Goal: Find specific page/section: Find specific page/section

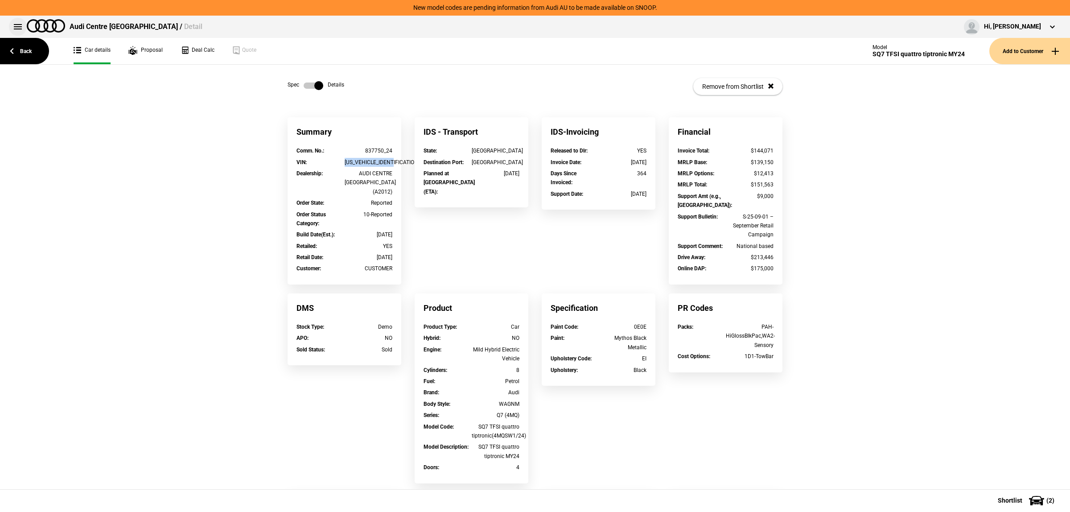
click at [13, 28] on button at bounding box center [18, 27] width 18 height 18
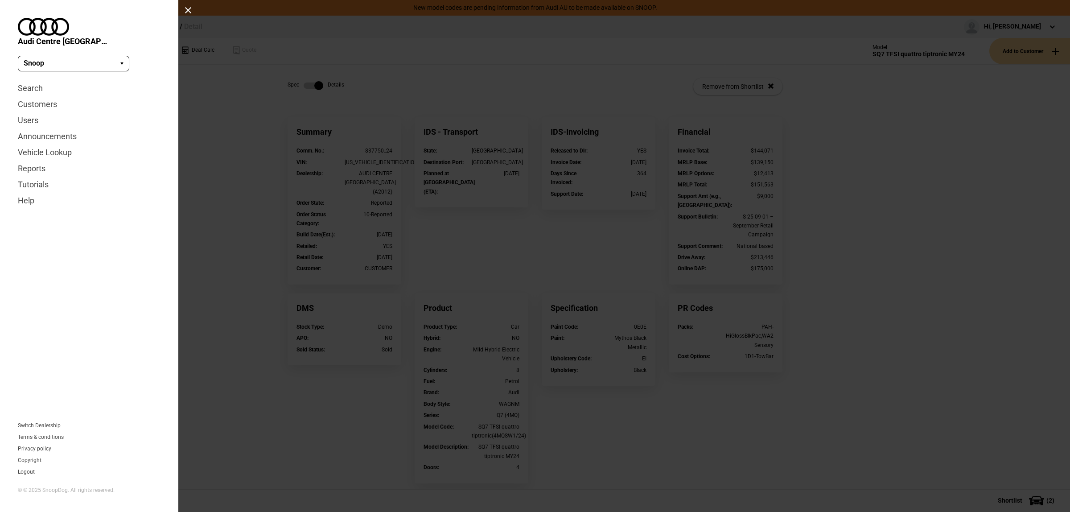
click at [287, 128] on div at bounding box center [535, 256] width 1070 height 512
click at [36, 80] on link "Search" at bounding box center [89, 88] width 143 height 16
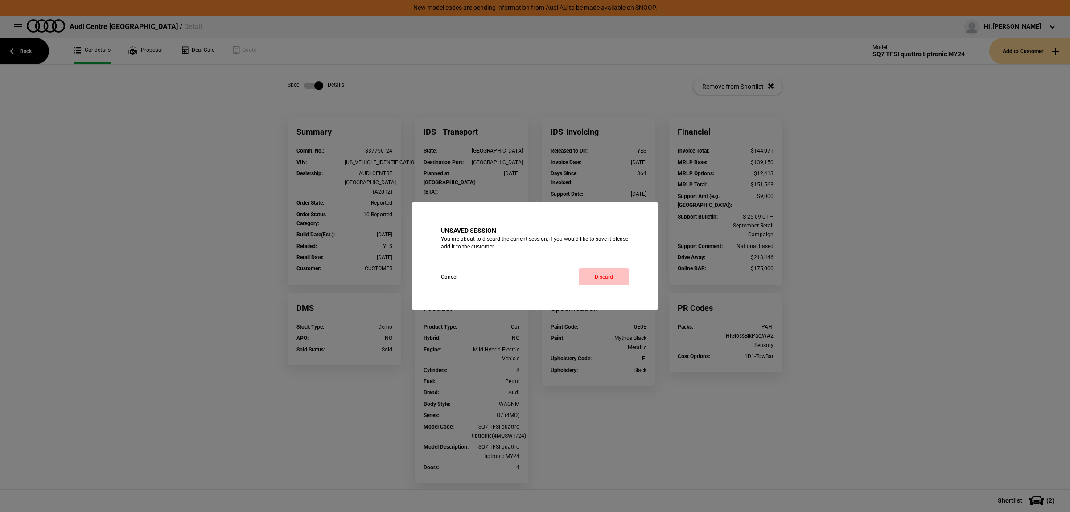
click at [601, 280] on link "Discard" at bounding box center [604, 276] width 50 height 17
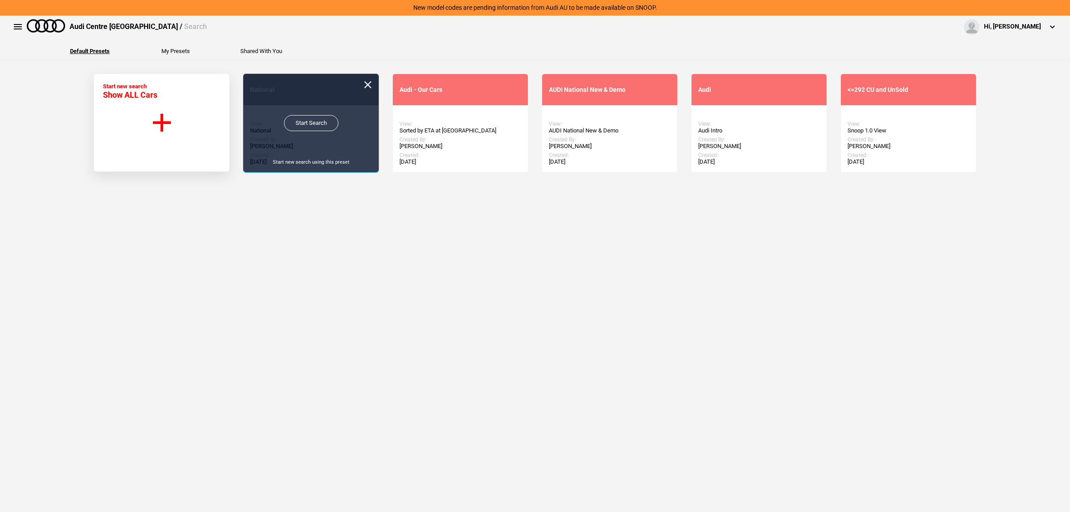
click at [292, 128] on link "Start Search" at bounding box center [311, 123] width 54 height 16
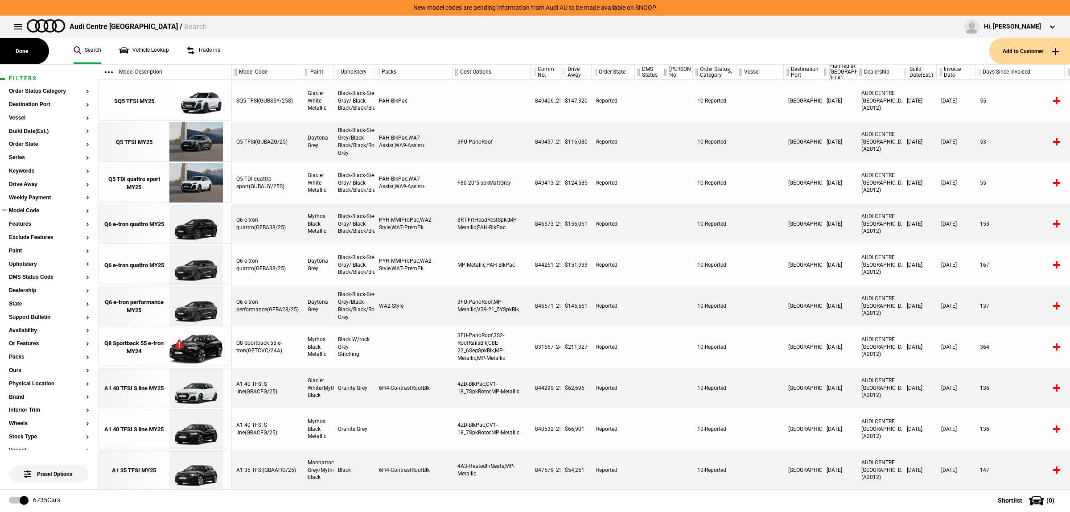
click at [37, 210] on button "Model Code" at bounding box center [49, 211] width 80 height 6
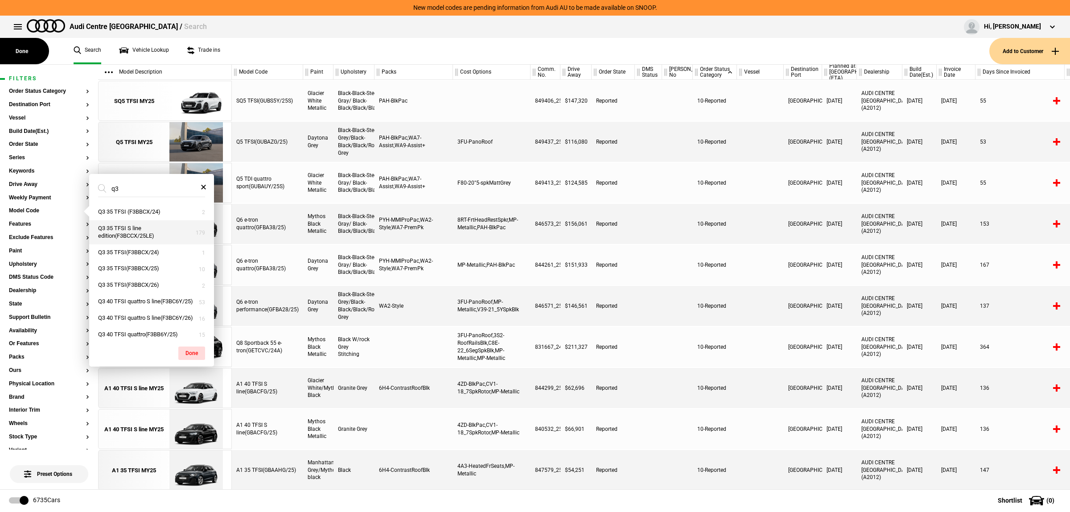
type input "q3"
click at [161, 236] on button "Q3 35 TFSI S line edition(F3BCCX/25LE)" at bounding box center [151, 232] width 125 height 24
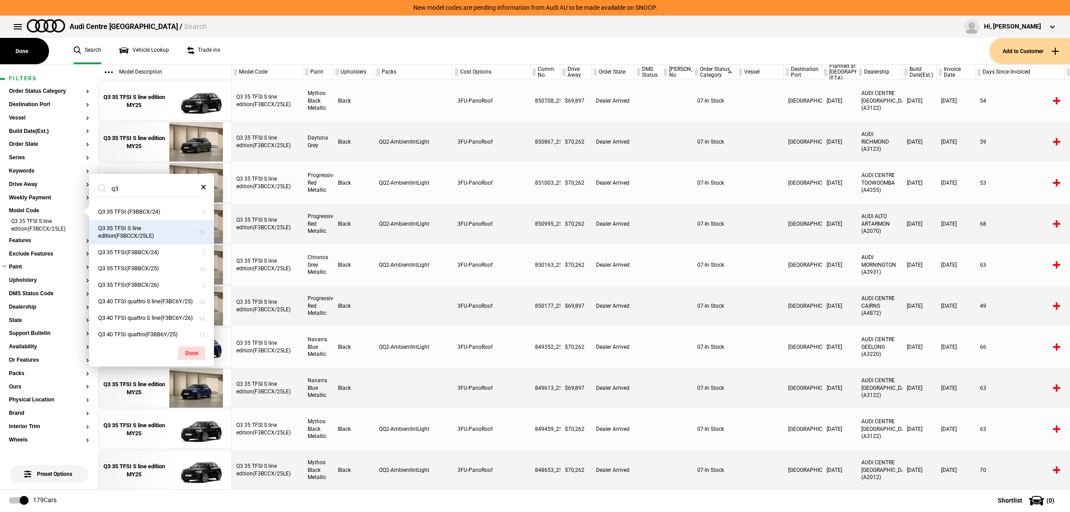
click at [16, 267] on button "Paint" at bounding box center [49, 267] width 80 height 6
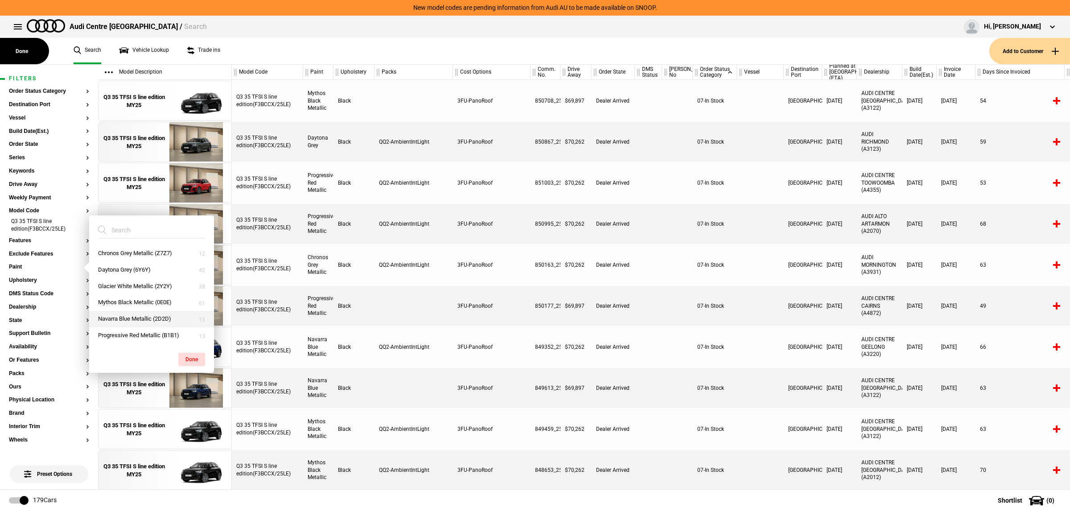
click at [135, 322] on button "Navarra Blue Metallic (2D2D)" at bounding box center [151, 319] width 125 height 16
